Goal: Information Seeking & Learning: Learn about a topic

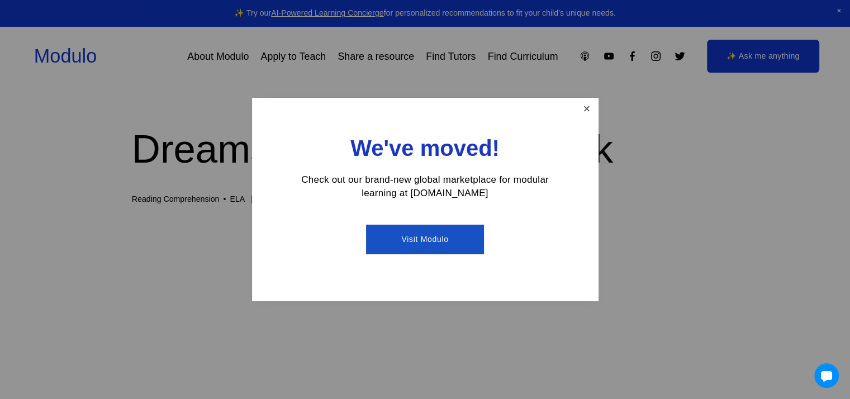
click at [593, 112] on link "Close" at bounding box center [587, 110] width 20 height 20
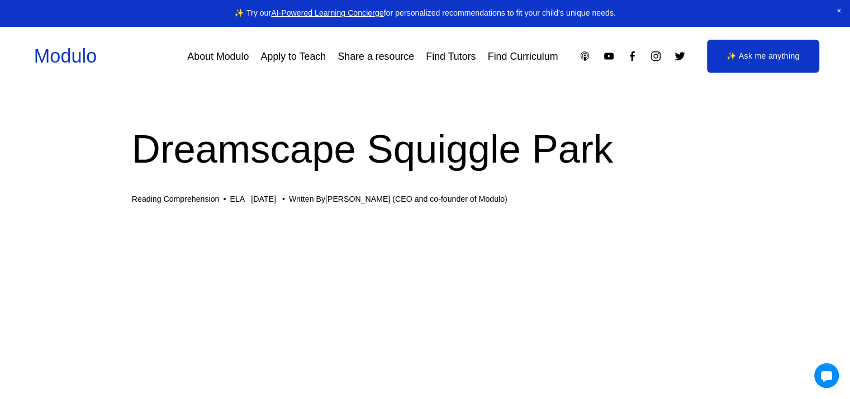
click at [206, 56] on link "About Modulo" at bounding box center [218, 56] width 62 height 20
